Goal: Transaction & Acquisition: Purchase product/service

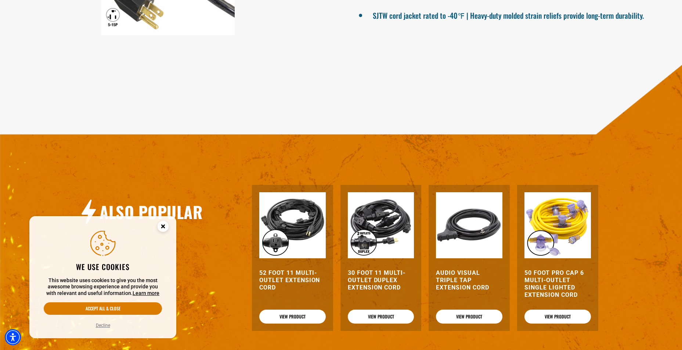
scroll to position [624, 0]
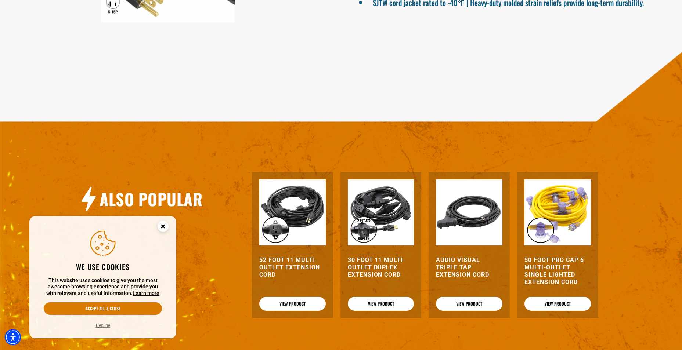
click at [368, 273] on h3 "30 Foot 11 Multi-Outlet Duplex Extension Cord" at bounding box center [381, 268] width 66 height 22
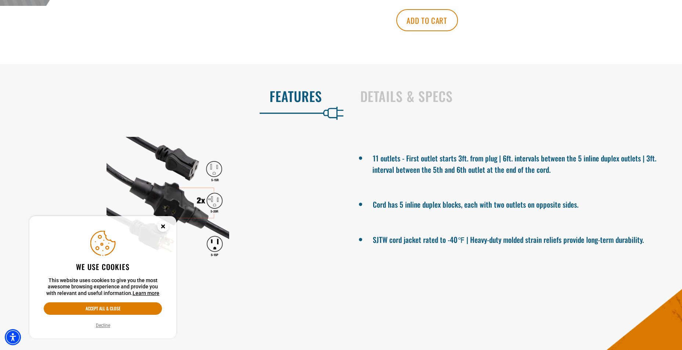
scroll to position [404, 0]
